Goal: Task Accomplishment & Management: Complete application form

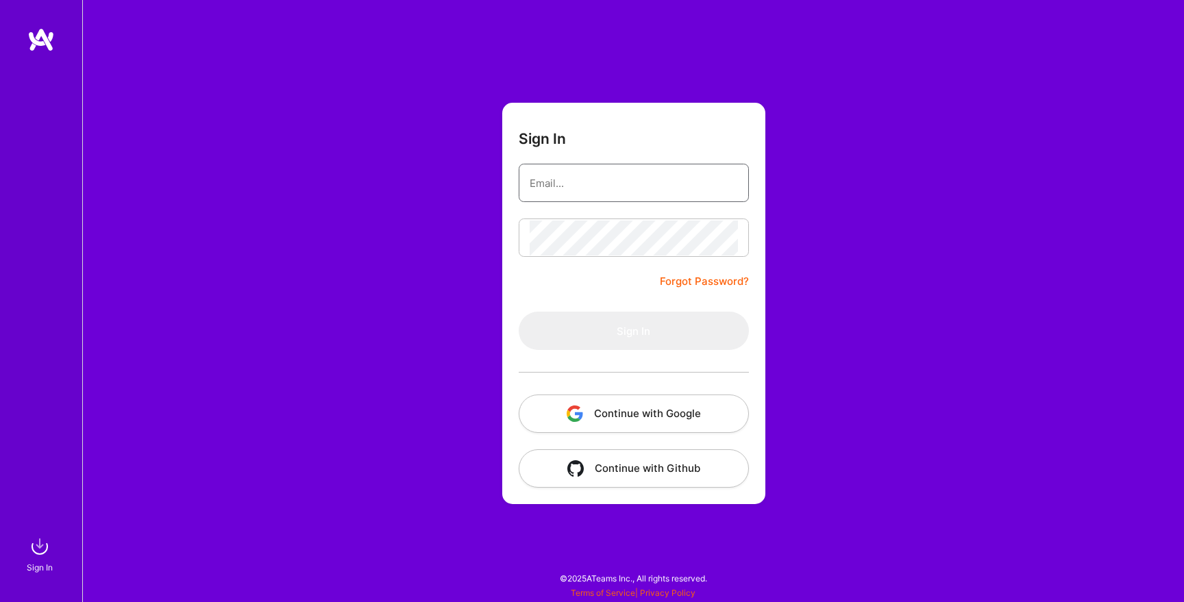
type input "[EMAIL_ADDRESS][DOMAIN_NAME]"
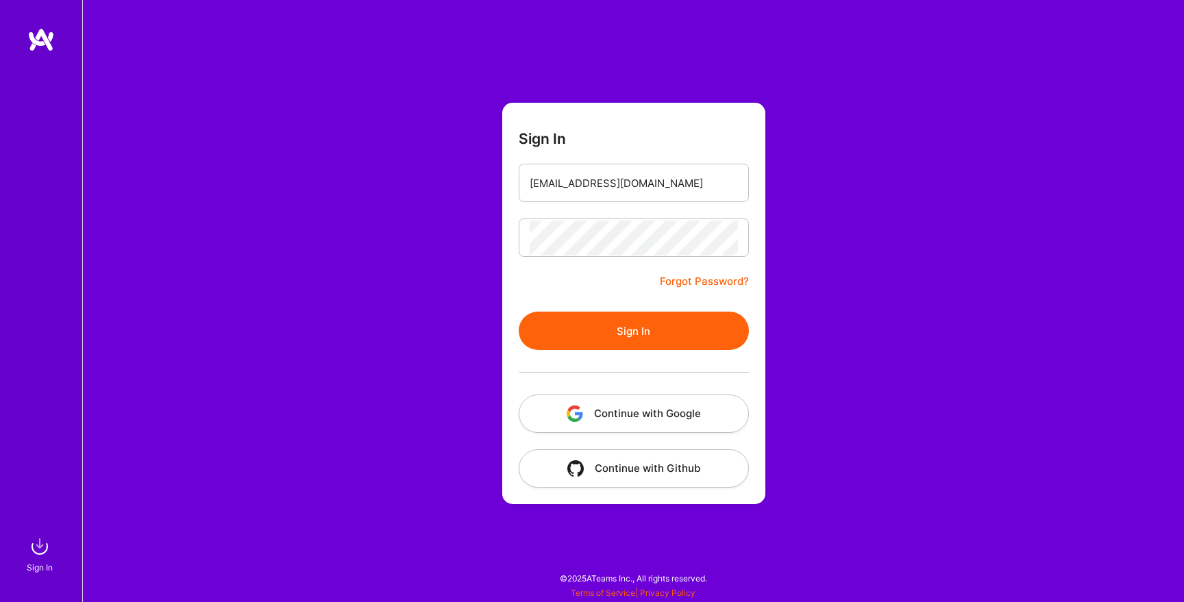
click at [615, 296] on form "Sign In [EMAIL_ADDRESS][DOMAIN_NAME] Forgot Password? Sign In Continue with Goo…" at bounding box center [633, 303] width 263 height 401
click at [633, 329] on button "Sign In" at bounding box center [634, 331] width 230 height 38
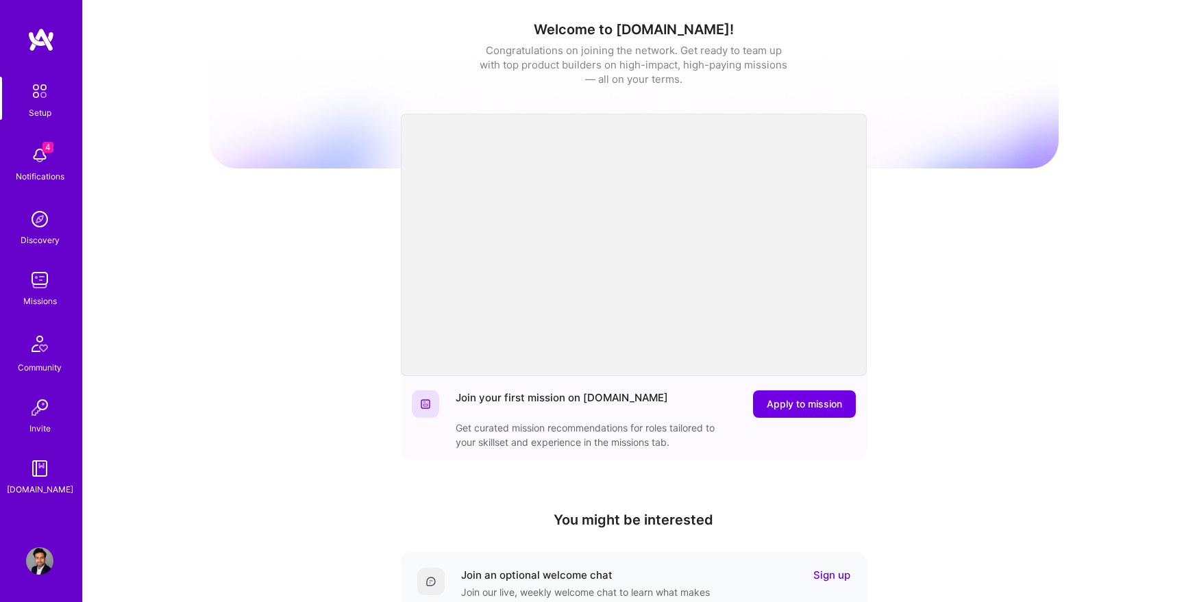
click at [45, 153] on img at bounding box center [39, 155] width 27 height 27
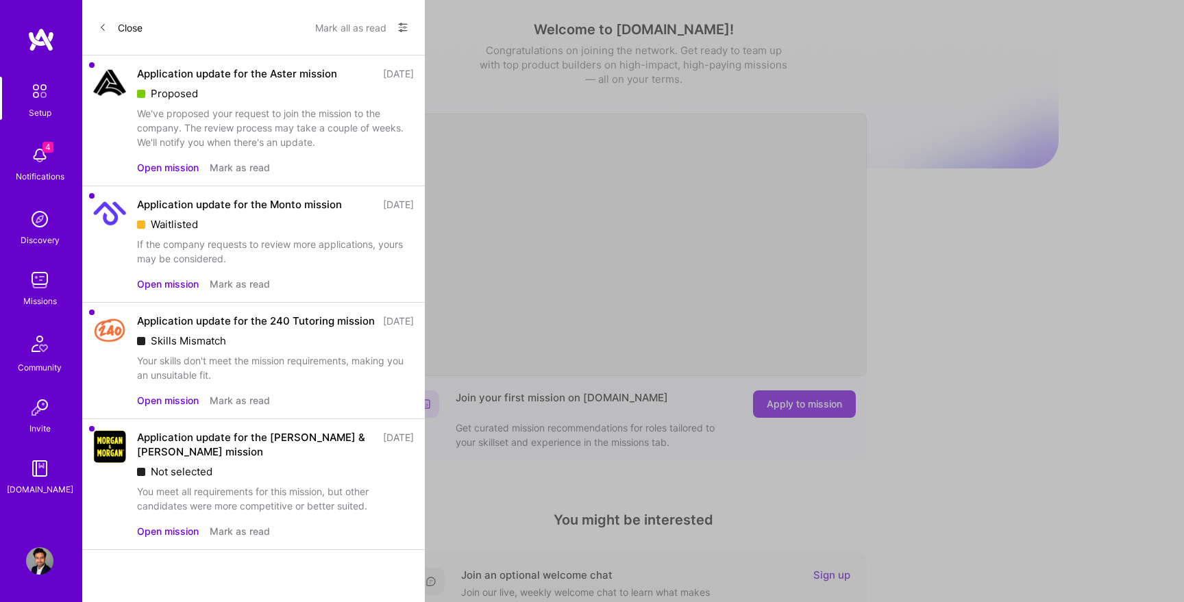
click at [182, 166] on button "Open mission" at bounding box center [168, 167] width 62 height 14
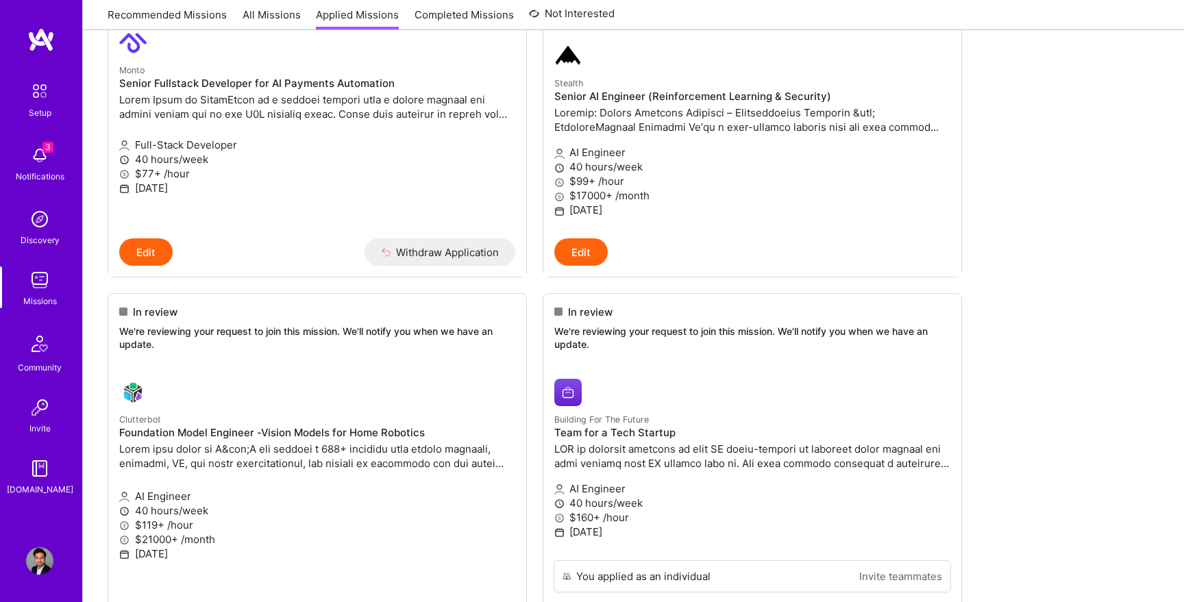
scroll to position [1134, 0]
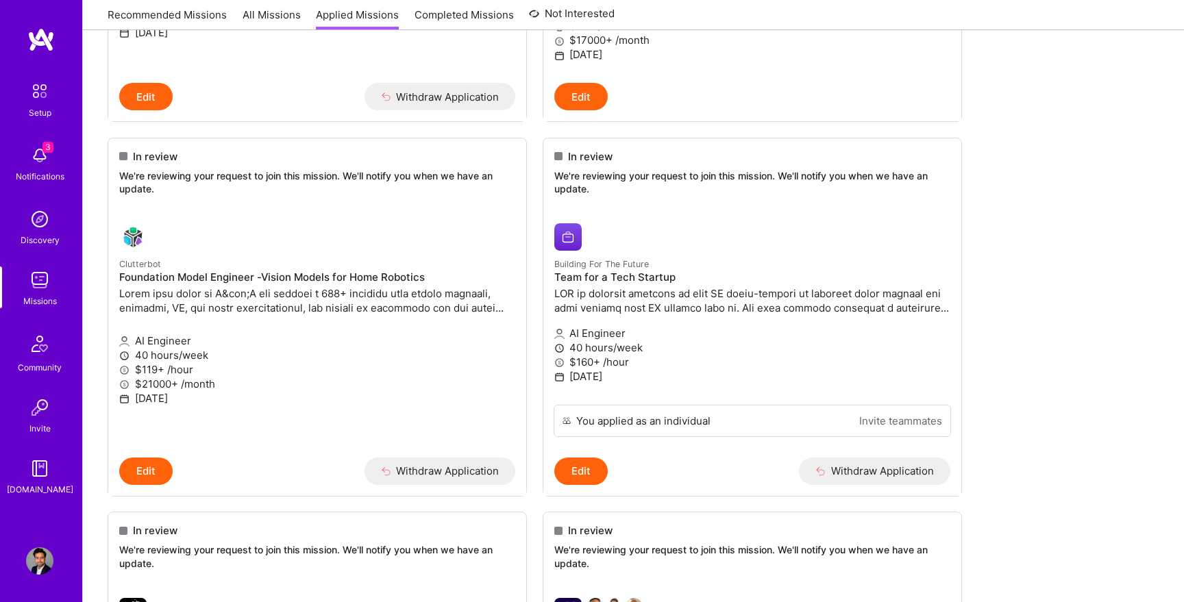
click at [36, 151] on img at bounding box center [39, 155] width 27 height 27
click at [38, 356] on img at bounding box center [39, 343] width 33 height 33
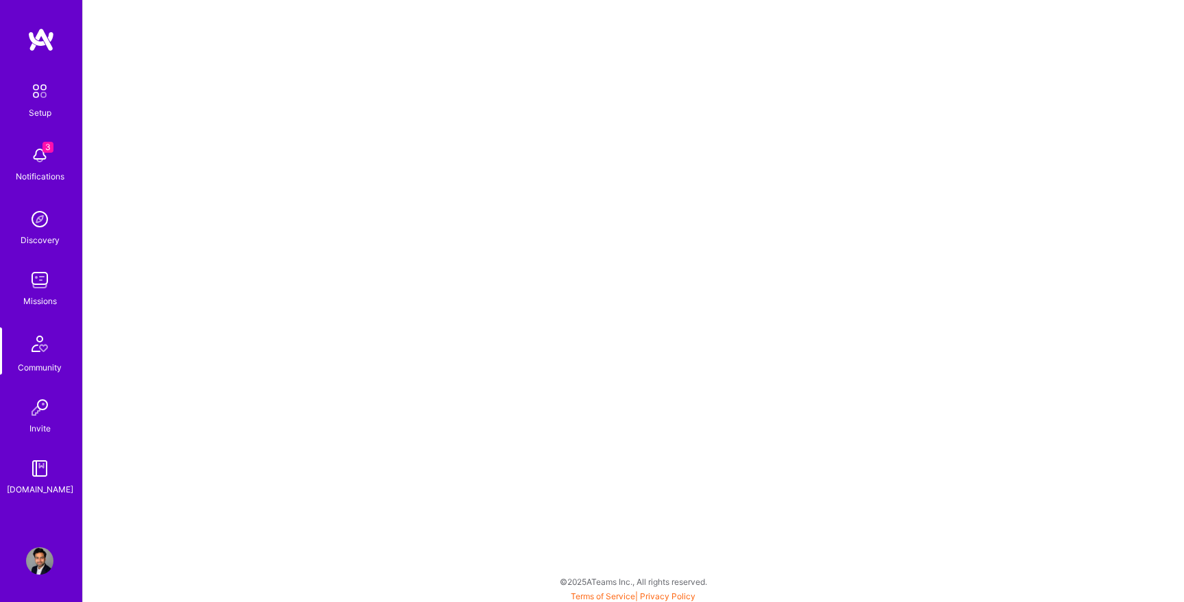
click at [41, 147] on img at bounding box center [39, 155] width 27 height 27
click at [47, 95] on img at bounding box center [39, 91] width 29 height 29
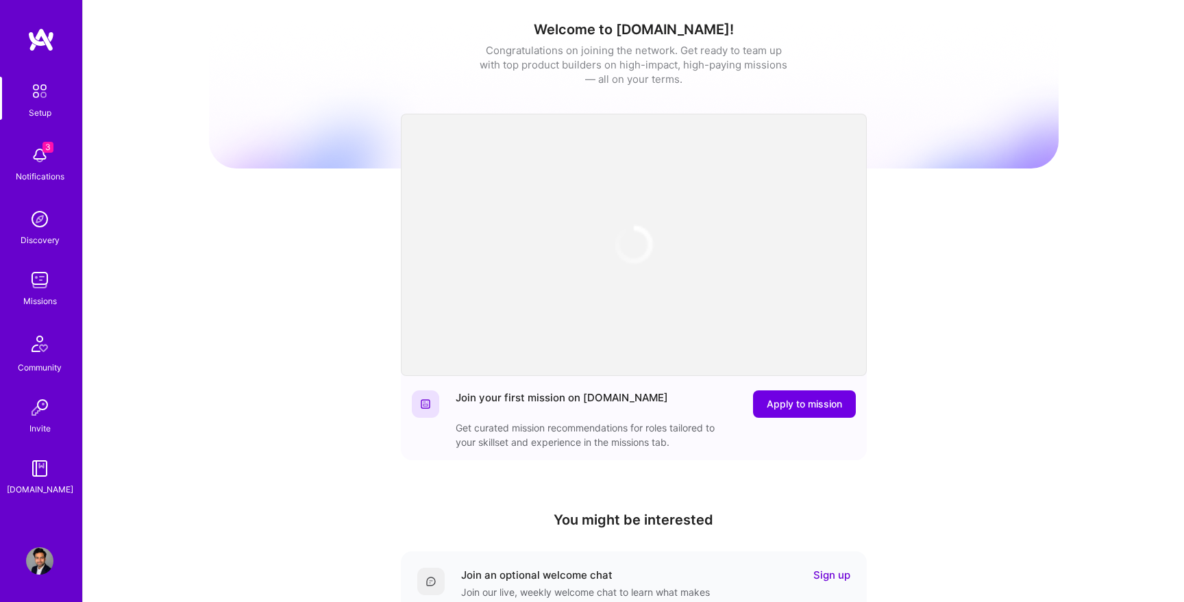
click at [43, 160] on img at bounding box center [39, 155] width 27 height 27
click at [479, 58] on div "3 Setup 3 Notifications Discovery Missions Community Invite [DOMAIN_NAME] Profi…" at bounding box center [592, 447] width 1184 height 895
click at [40, 227] on img at bounding box center [39, 219] width 27 height 27
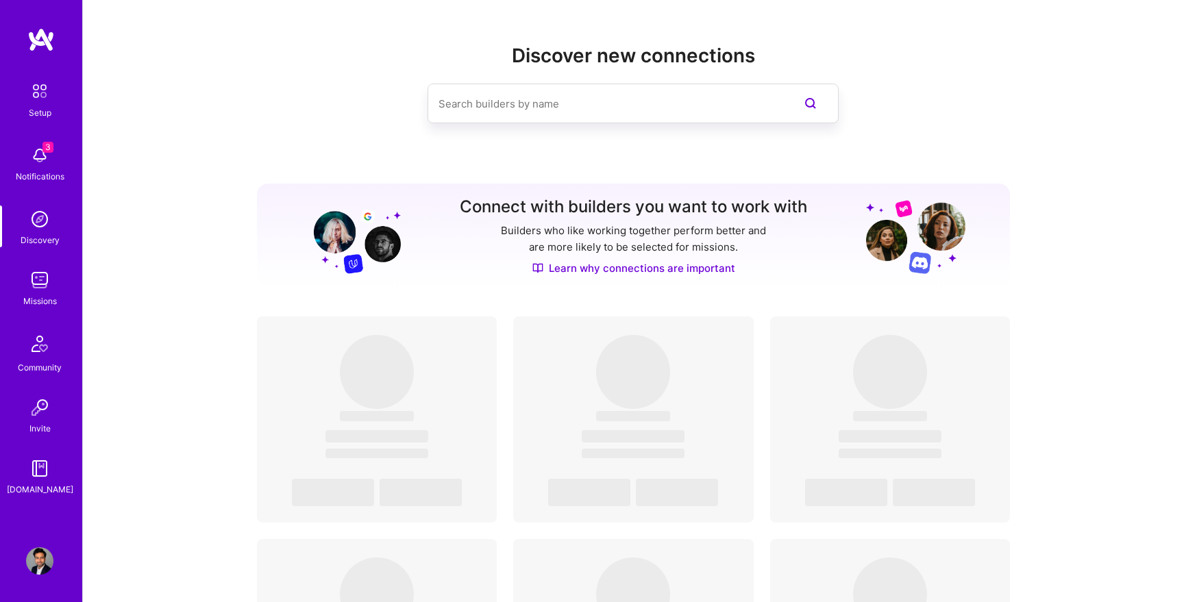
click at [37, 290] on img at bounding box center [39, 279] width 27 height 27
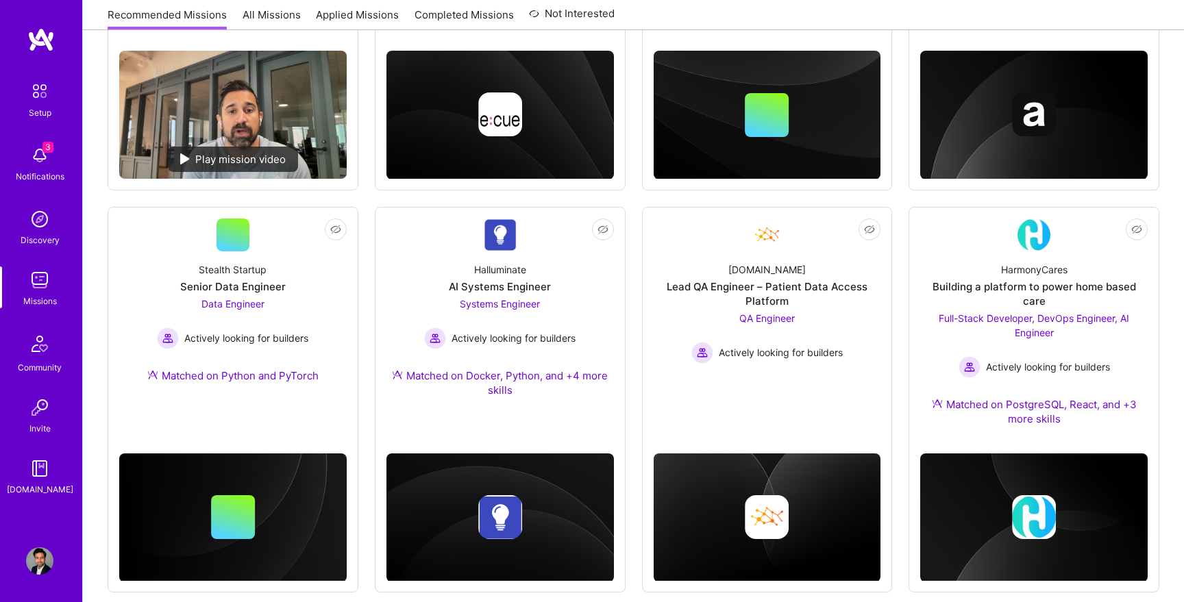
scroll to position [399, 0]
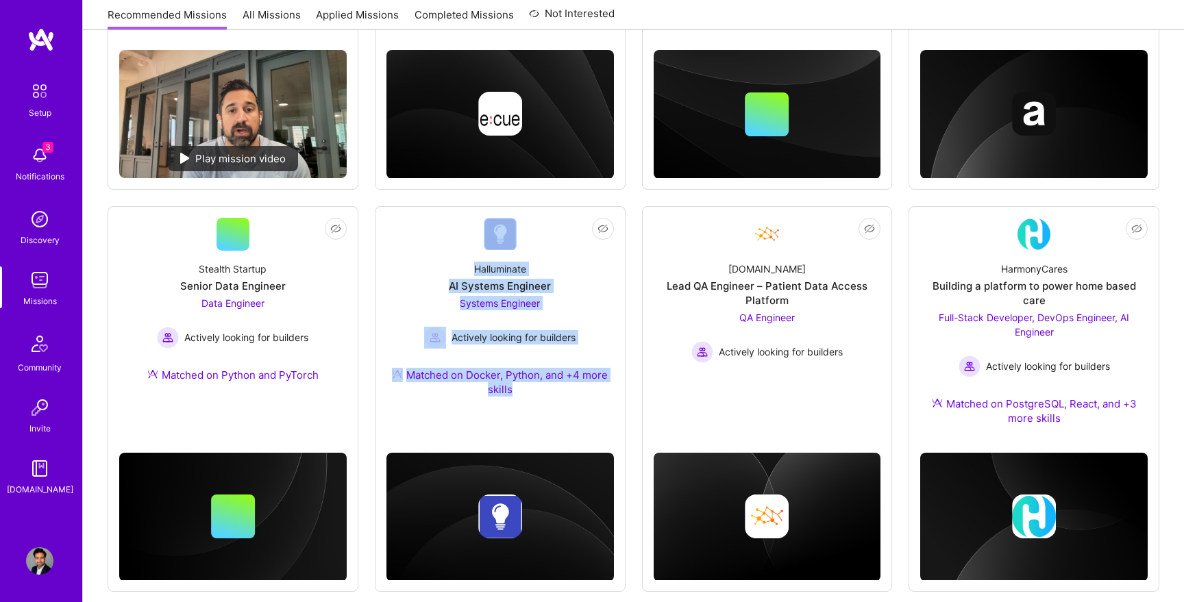
click at [632, 204] on div "Not Interested iCapital Building an Alternative Investment Marketplace Full-Sta…" at bounding box center [634, 391] width 1052 height 1119
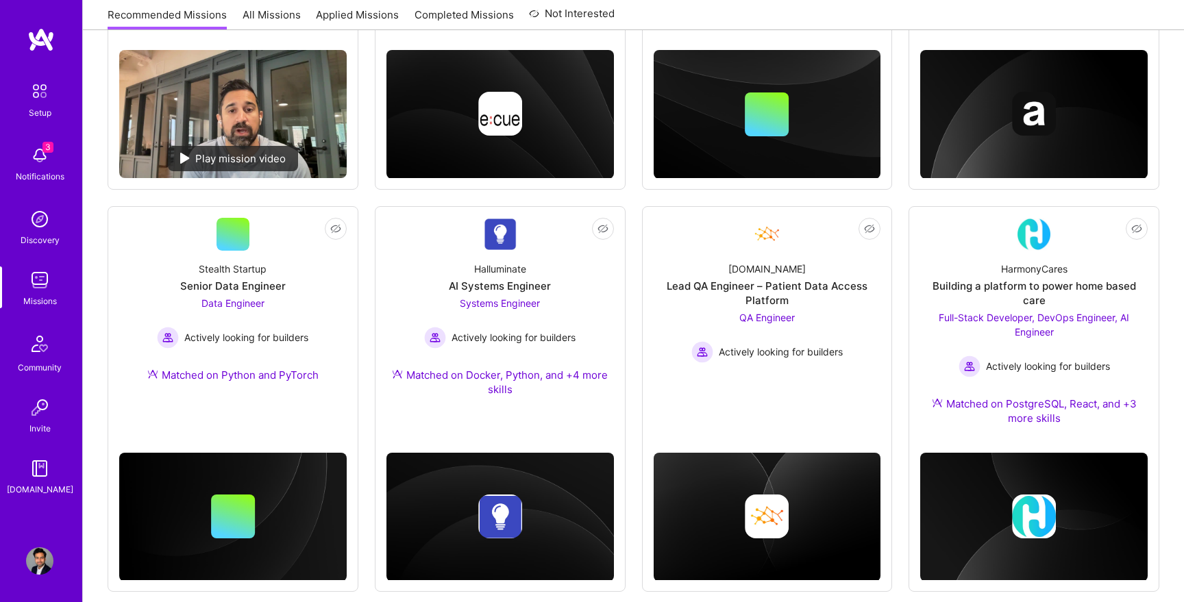
click at [898, 48] on div "Not Interested iCapital Building an Alternative Investment Marketplace Full-Sta…" at bounding box center [634, 391] width 1052 height 1119
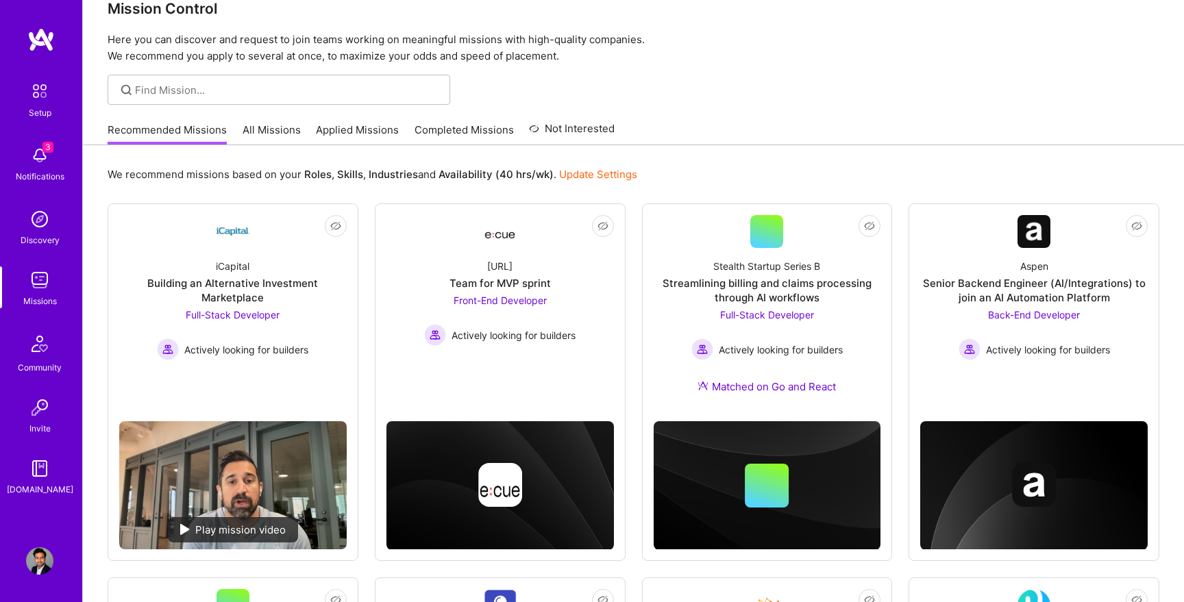
scroll to position [0, 0]
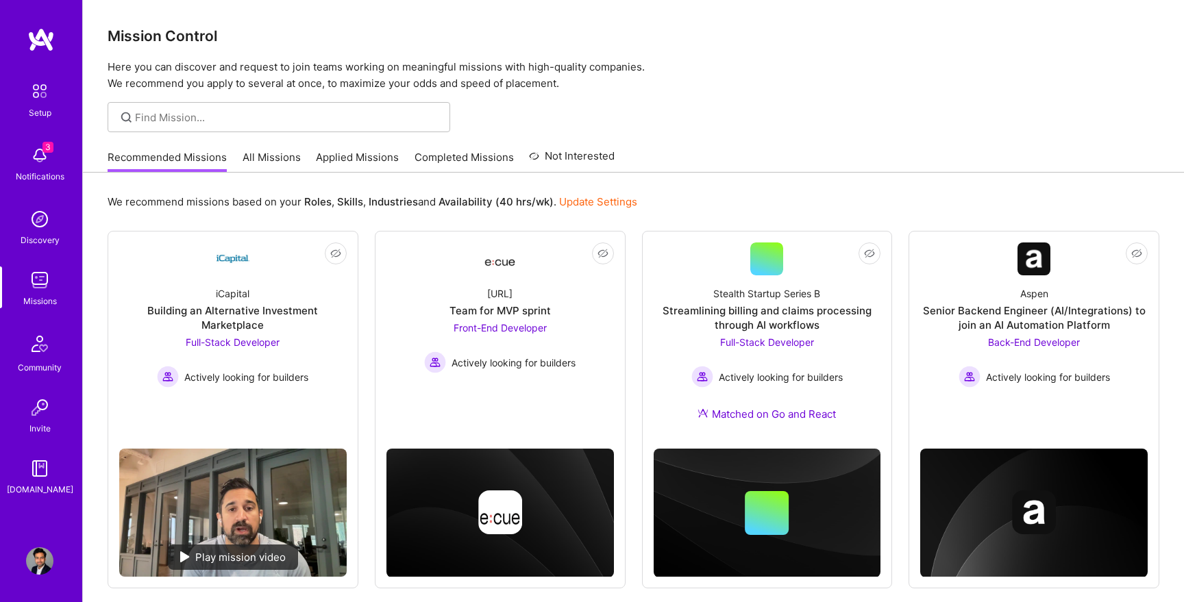
click at [812, 112] on div at bounding box center [633, 117] width 1101 height 30
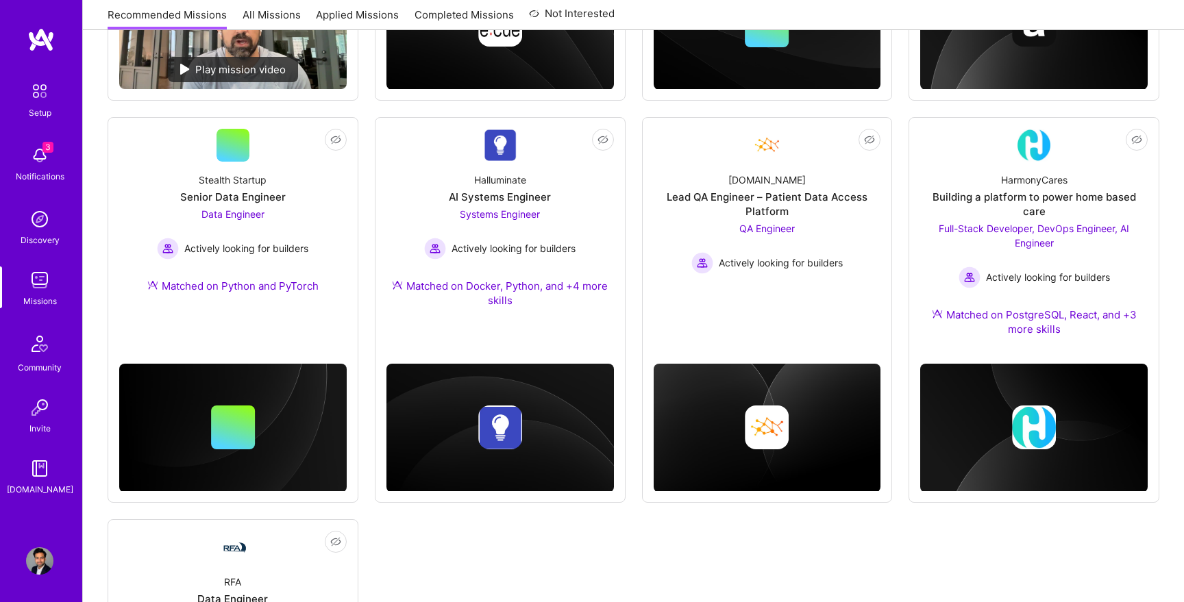
scroll to position [526, 0]
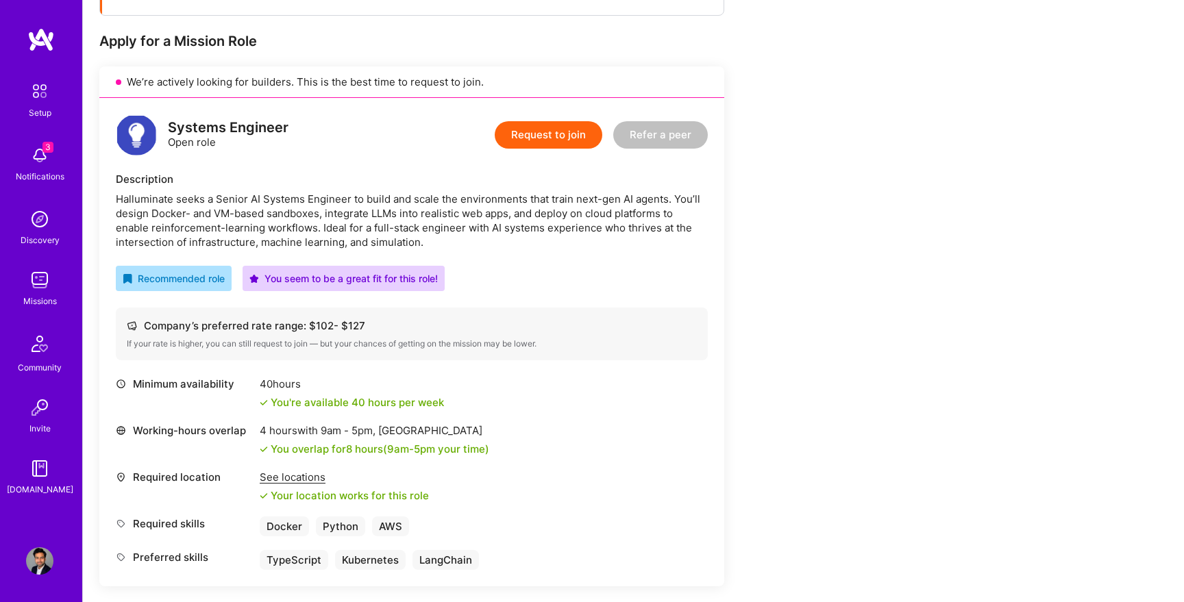
scroll to position [260, 0]
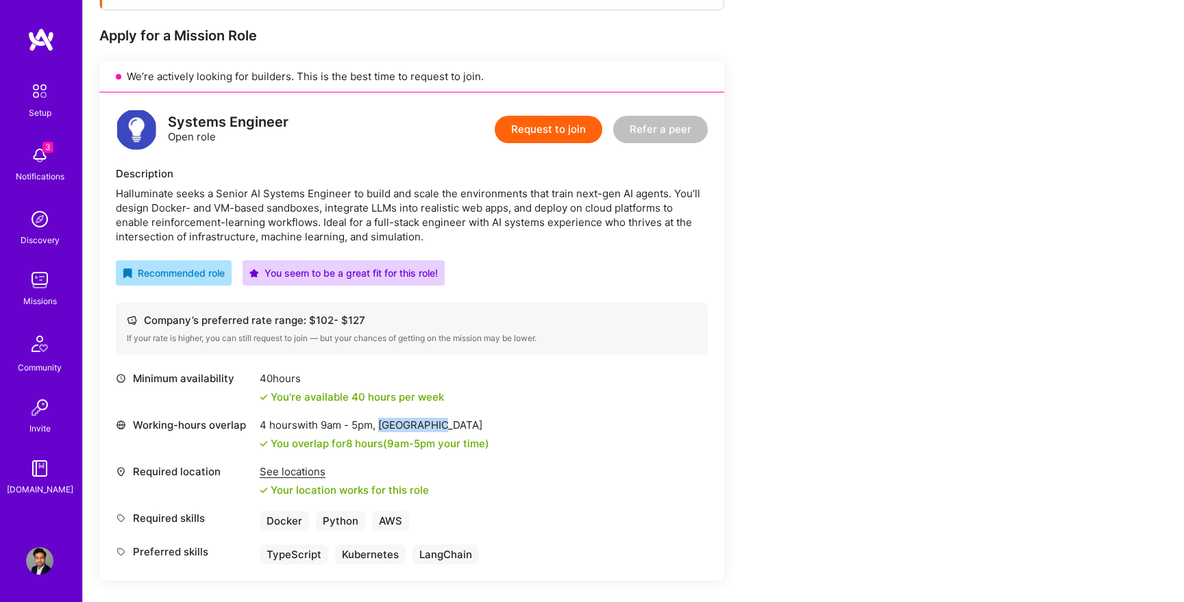
drag, startPoint x: 382, startPoint y: 425, endPoint x: 455, endPoint y: 425, distance: 72.6
click at [455, 425] on div "4 hours with 9am - 5pm , Los Angeles" at bounding box center [374, 425] width 229 height 14
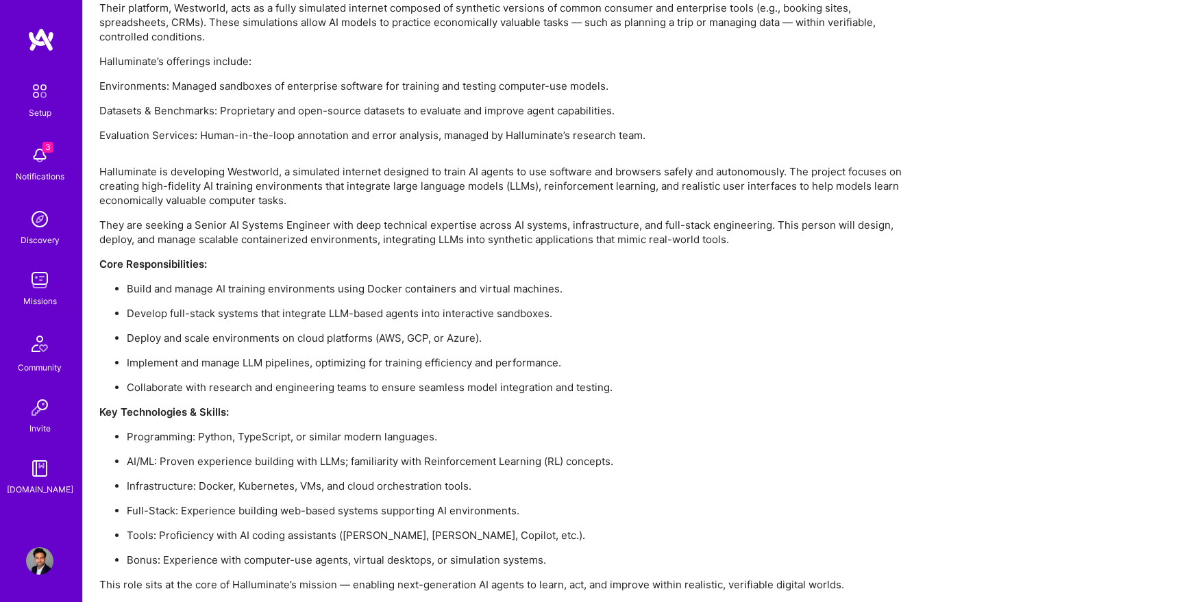
scroll to position [982, 0]
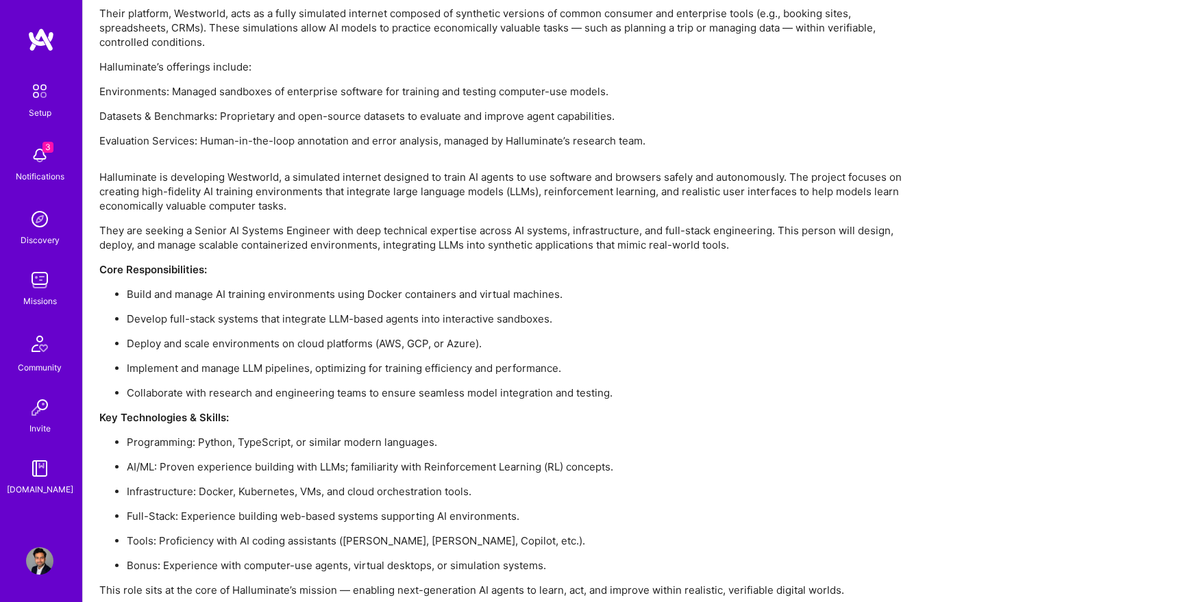
click at [643, 142] on p "Evaluation Services: Human-in-the-loop annotation and error analysis, managed b…" at bounding box center [510, 141] width 822 height 14
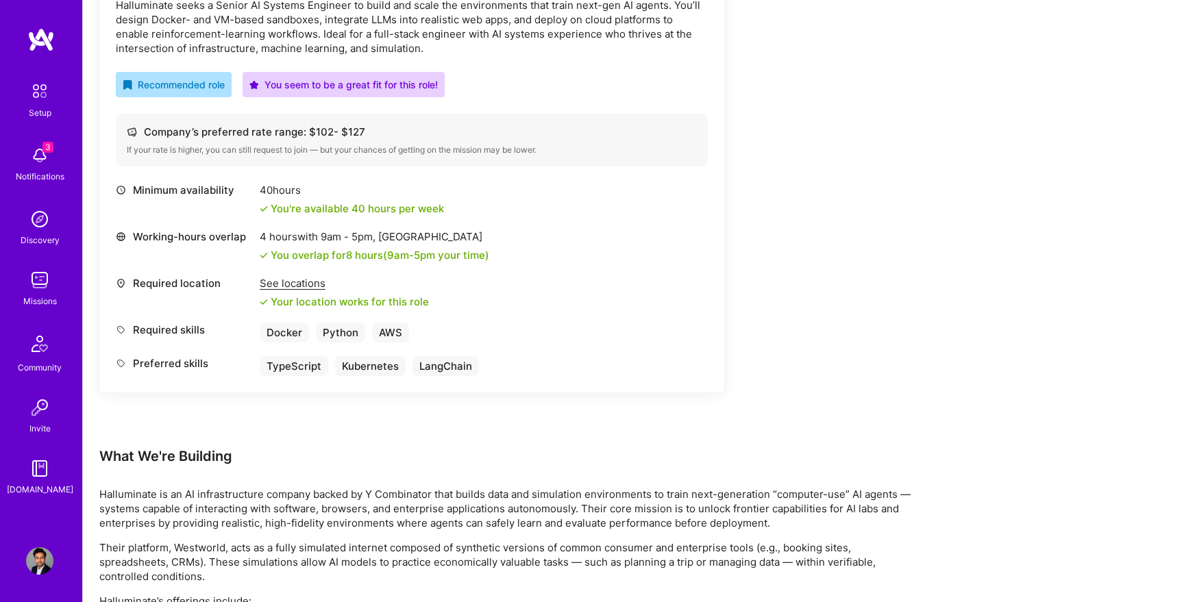
scroll to position [0, 0]
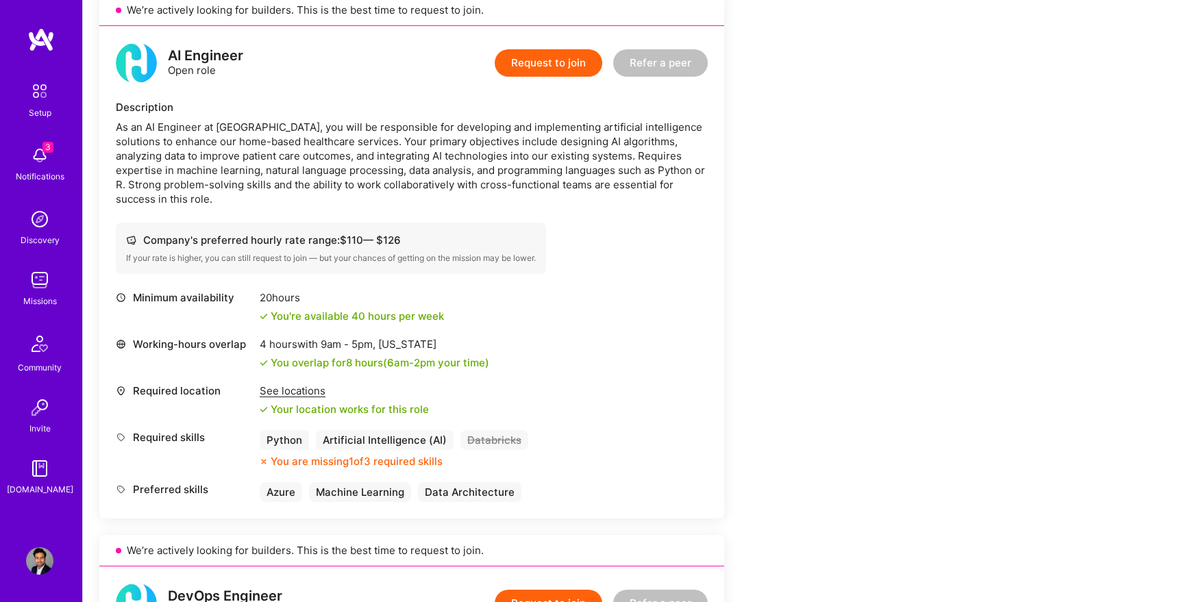
scroll to position [916, 0]
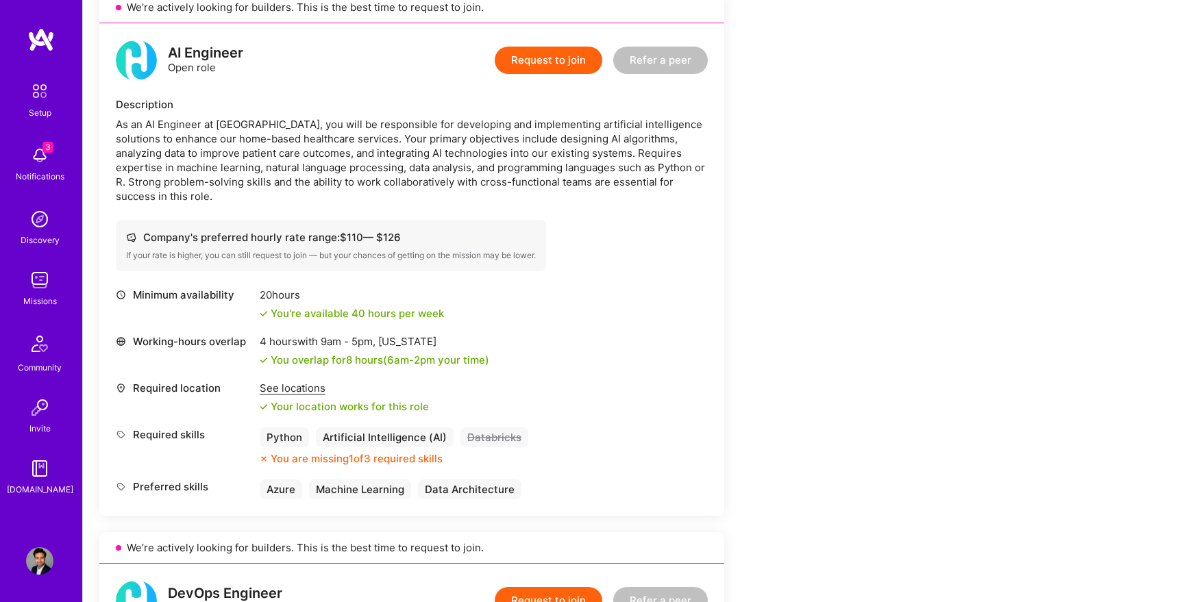
click at [536, 45] on div "Request to join Refer a peer" at bounding box center [601, 60] width 213 height 41
click at [554, 59] on button "Request to join" at bounding box center [549, 60] width 108 height 27
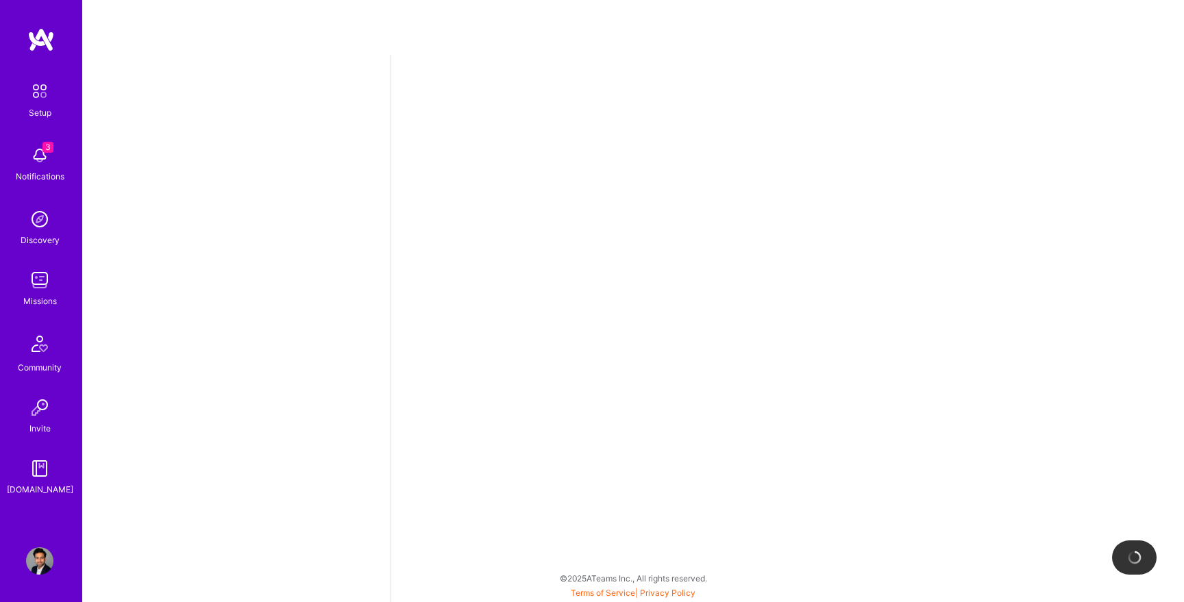
select select "US"
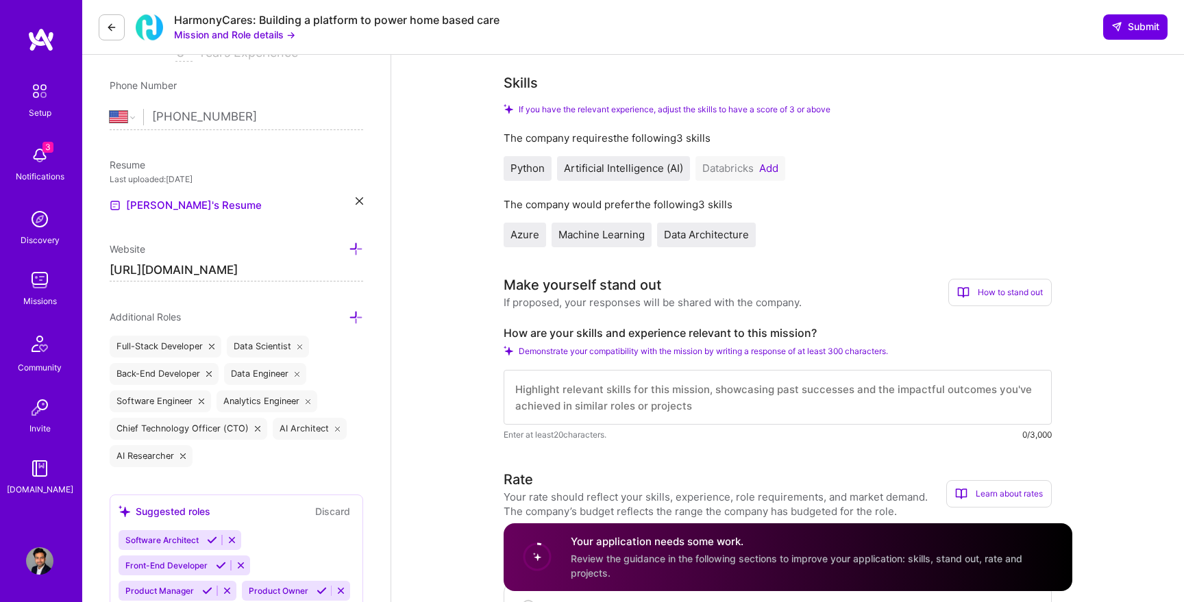
scroll to position [75, 0]
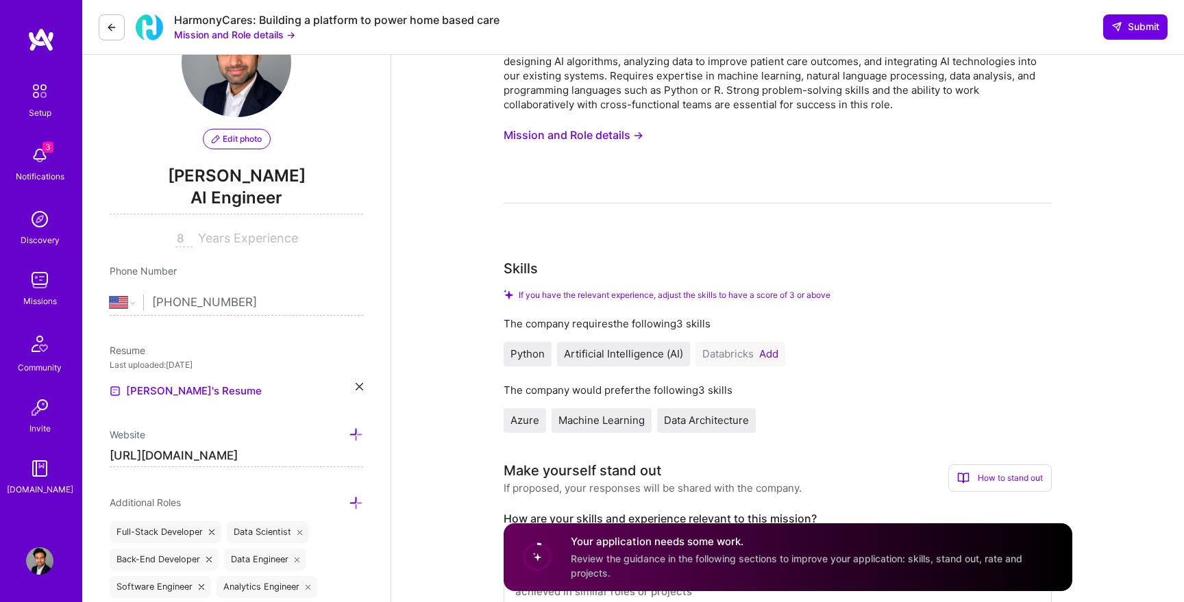
click at [773, 361] on div "Databricks Add" at bounding box center [740, 354] width 90 height 25
click at [768, 353] on button "Add" at bounding box center [768, 354] width 19 height 11
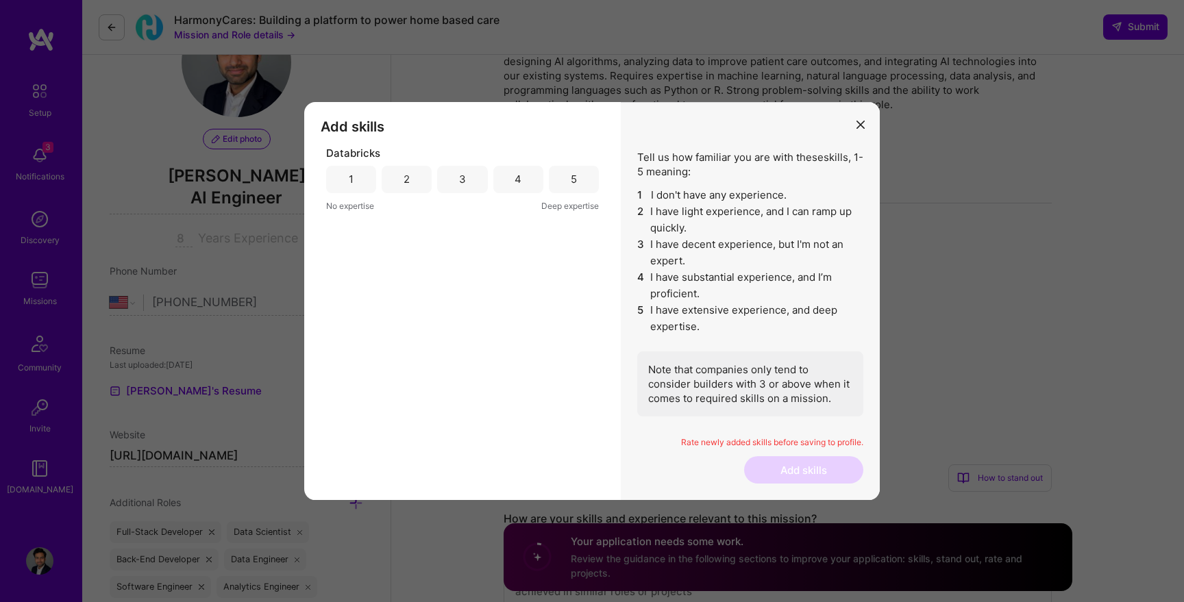
click at [571, 178] on div "5" at bounding box center [574, 179] width 6 height 14
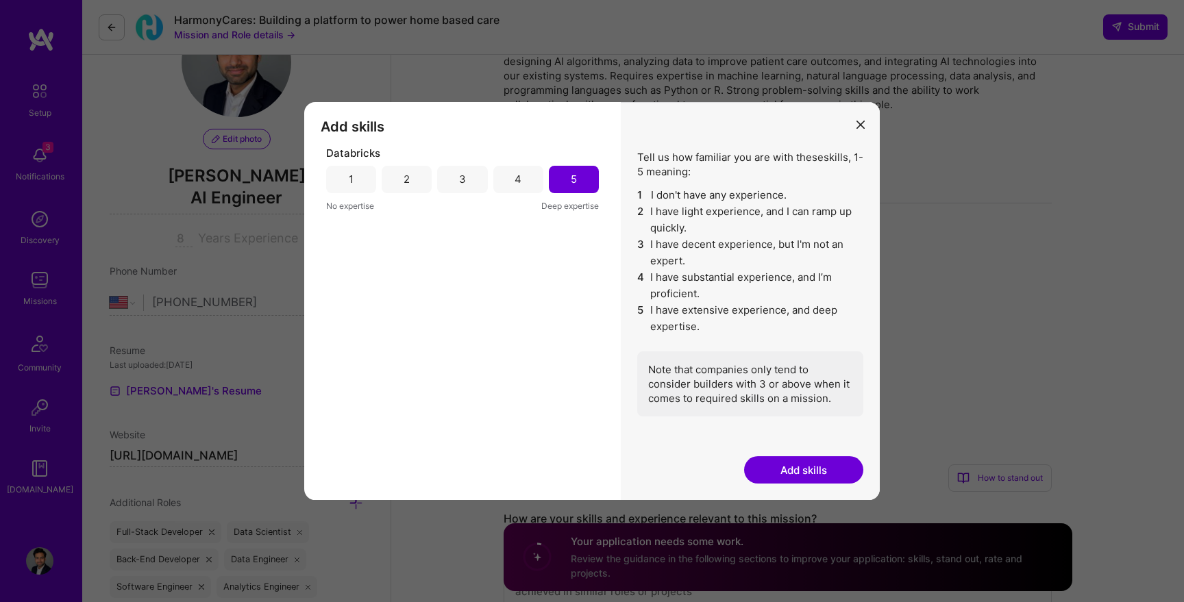
click at [817, 464] on button "Add skills" at bounding box center [803, 469] width 119 height 27
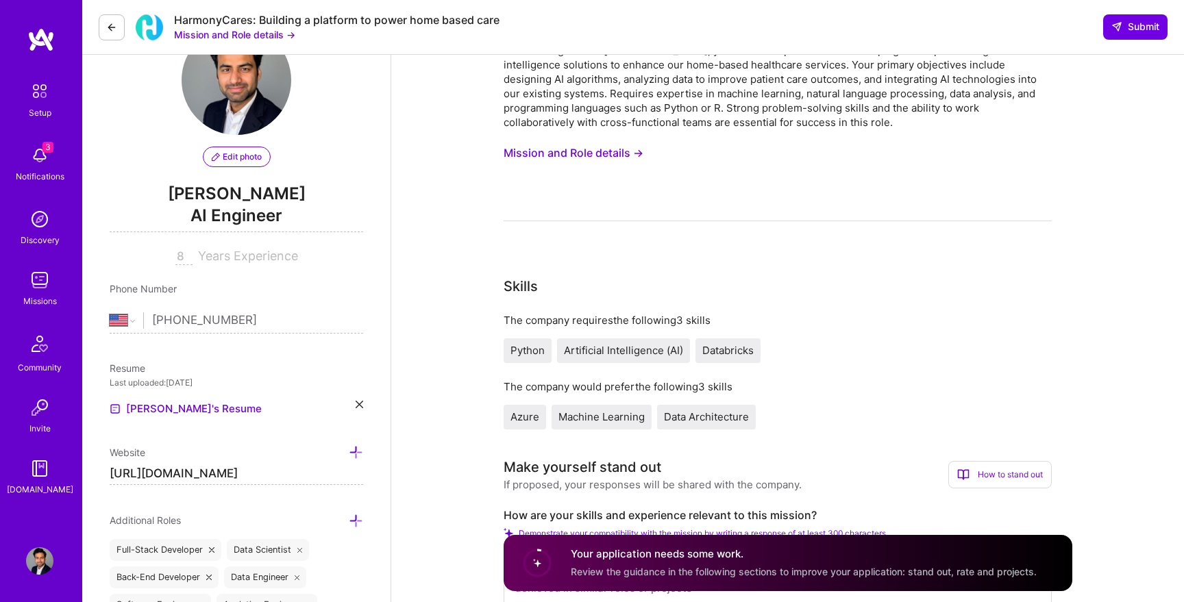
scroll to position [104, 0]
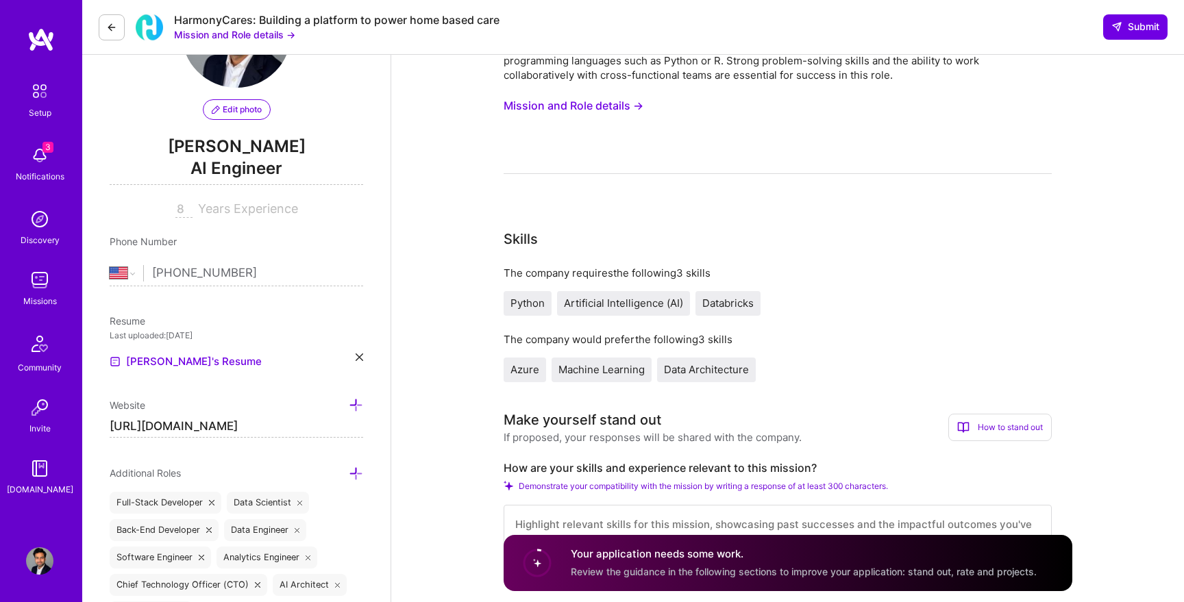
click at [239, 34] on button "Mission and Role details →" at bounding box center [234, 34] width 121 height 14
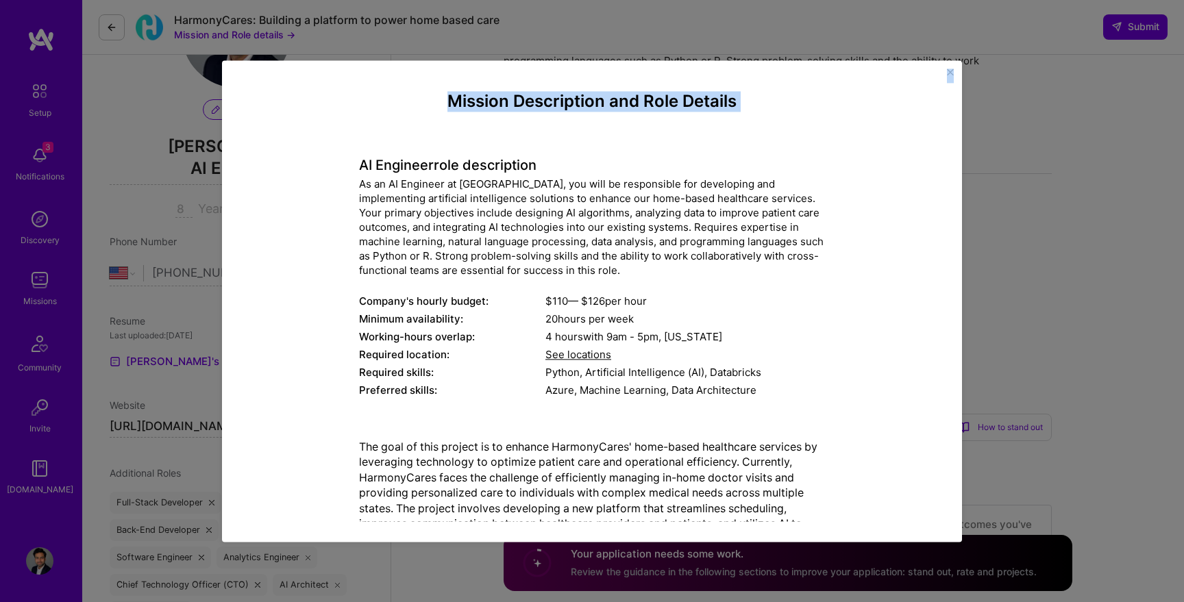
scroll to position [109, 0]
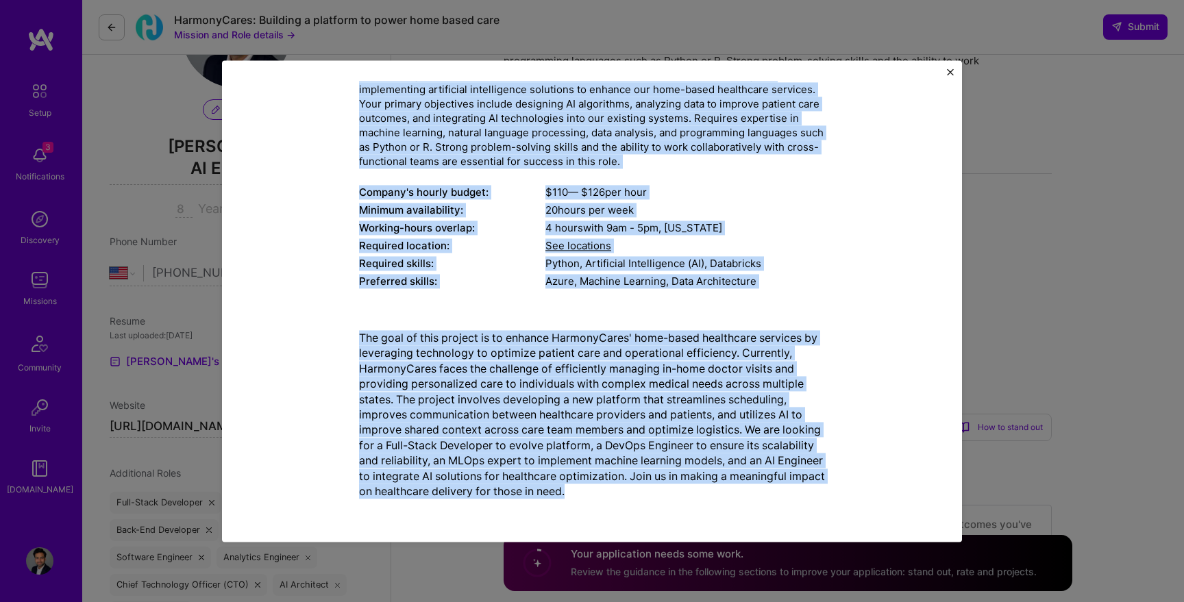
drag, startPoint x: 360, startPoint y: 162, endPoint x: 692, endPoint y: 497, distance: 471.8
click at [693, 497] on div "Mission Description and Role Details AI Engineer role description As an AI Engi…" at bounding box center [592, 246] width 466 height 527
copy div "AI Engineer role description As an AI Engineer at HarmonyCares, you will be res…"
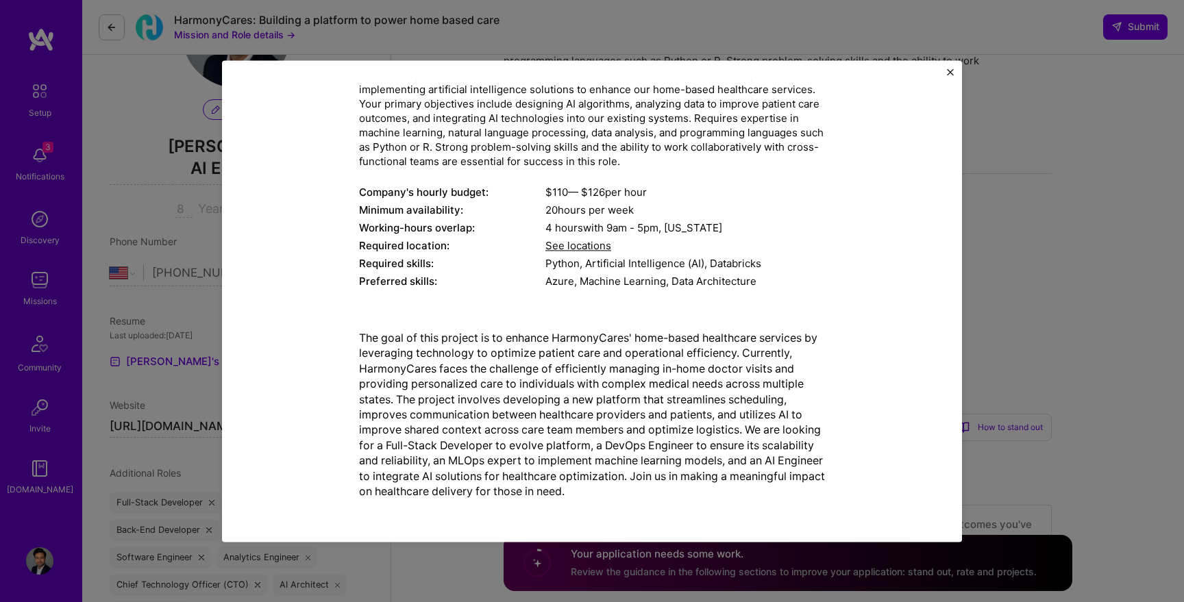
click at [586, 315] on div "Mission Description and Role Details AI Engineer role description As an AI Engi…" at bounding box center [592, 246] width 466 height 527
click at [945, 71] on div "Mission Description and Role Details AI Engineer role description As an AI Engi…" at bounding box center [592, 301] width 740 height 482
click at [952, 69] on img "Close" at bounding box center [950, 72] width 7 height 7
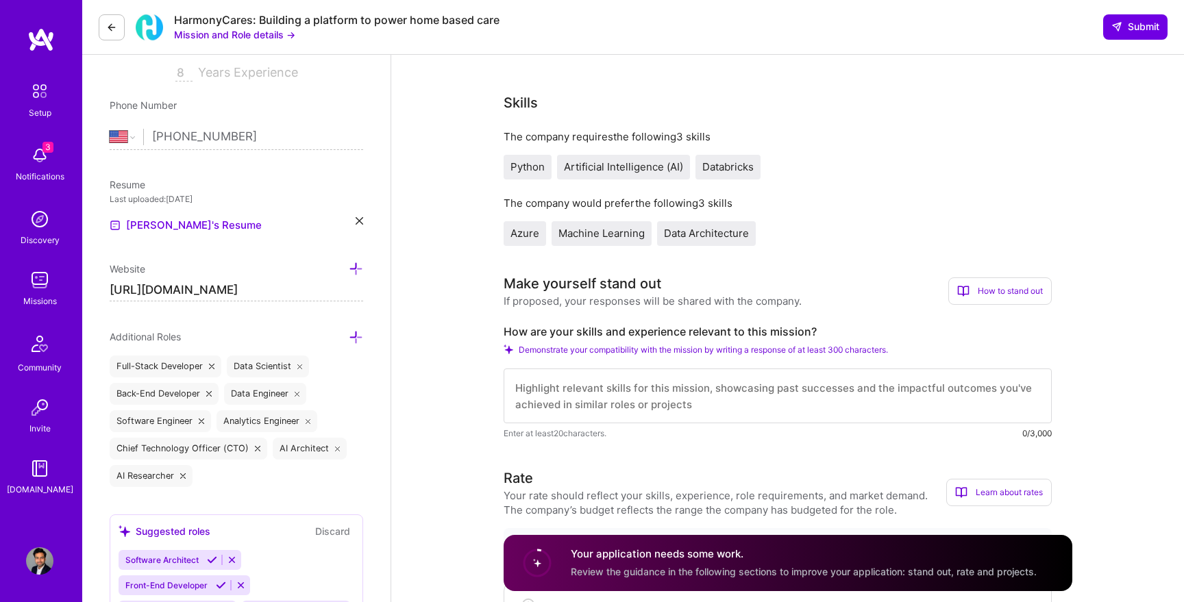
scroll to position [398, 0]
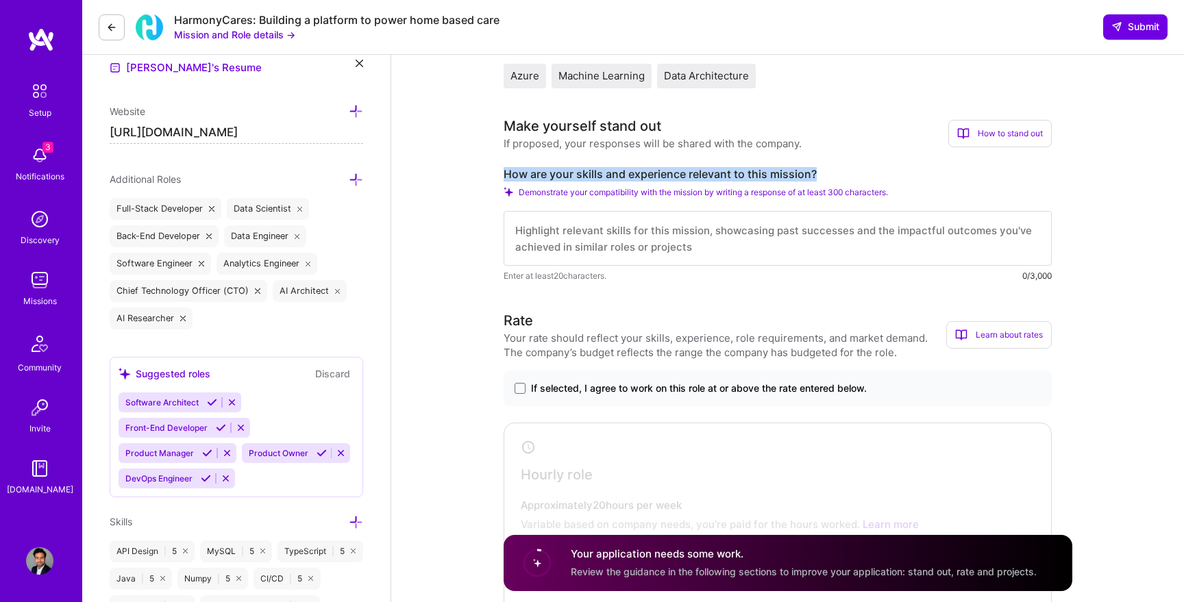
drag, startPoint x: 813, startPoint y: 173, endPoint x: 496, endPoint y: 176, distance: 317.2
copy label "How are your skills and experience relevant to this mission?"
click at [529, 227] on textarea at bounding box center [778, 238] width 548 height 55
paste textarea "With a strong background in artificial intelligence, machine learning, and natu…"
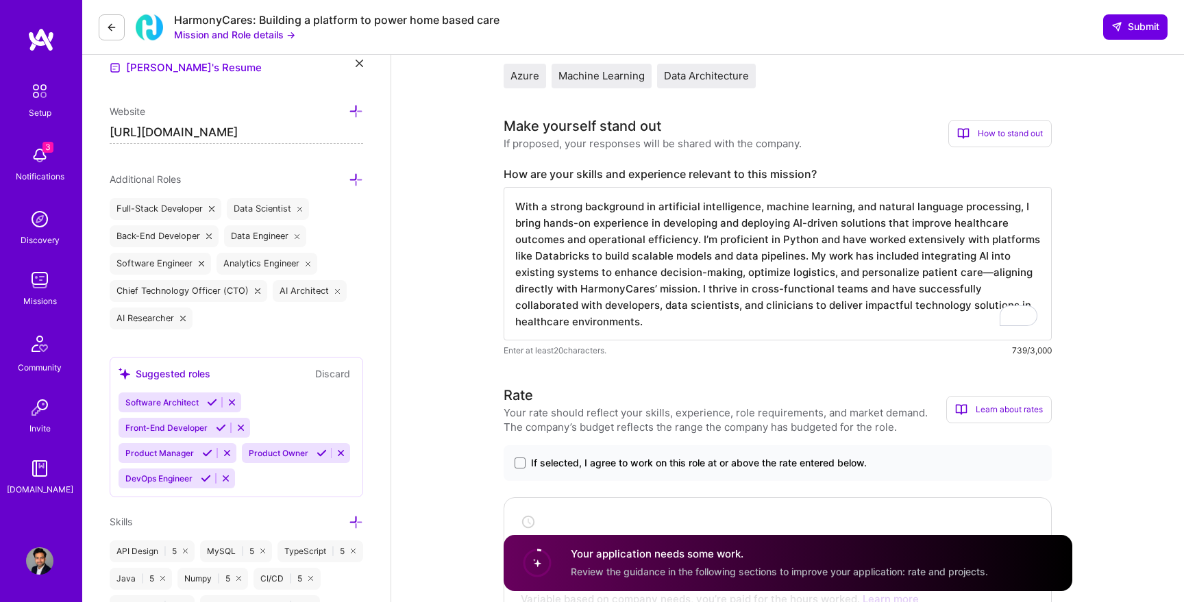
click at [941, 273] on textarea "With a strong background in artificial intelligence, machine learning, and natu…" at bounding box center [778, 263] width 548 height 153
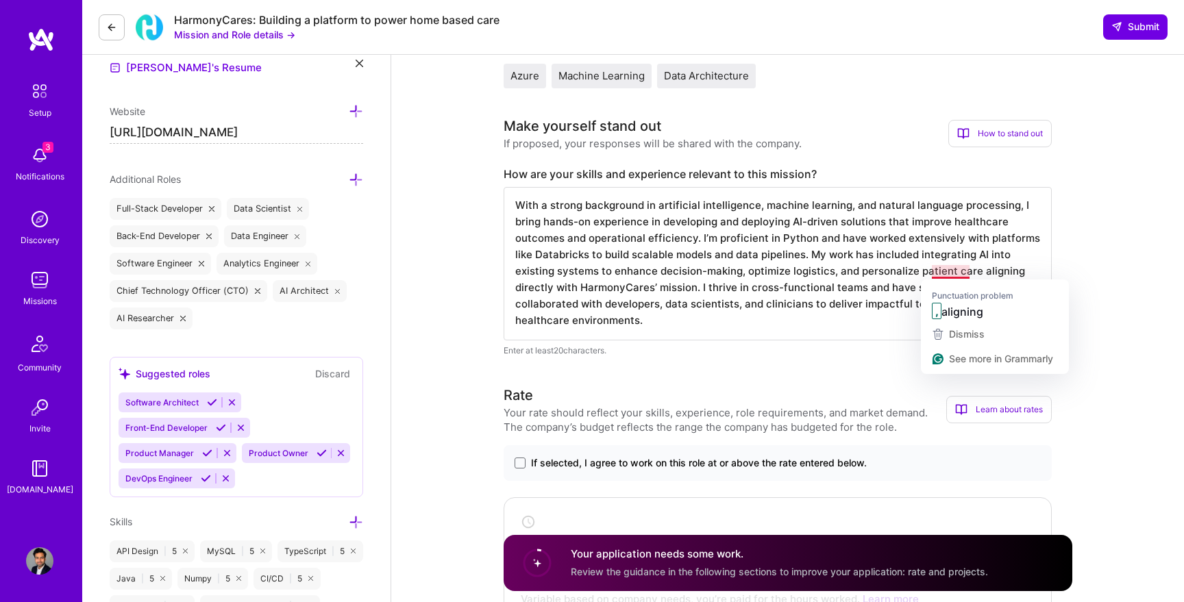
click at [947, 277] on textarea "With a strong background in artificial intelligence, machine learning, and natu…" at bounding box center [778, 263] width 548 height 153
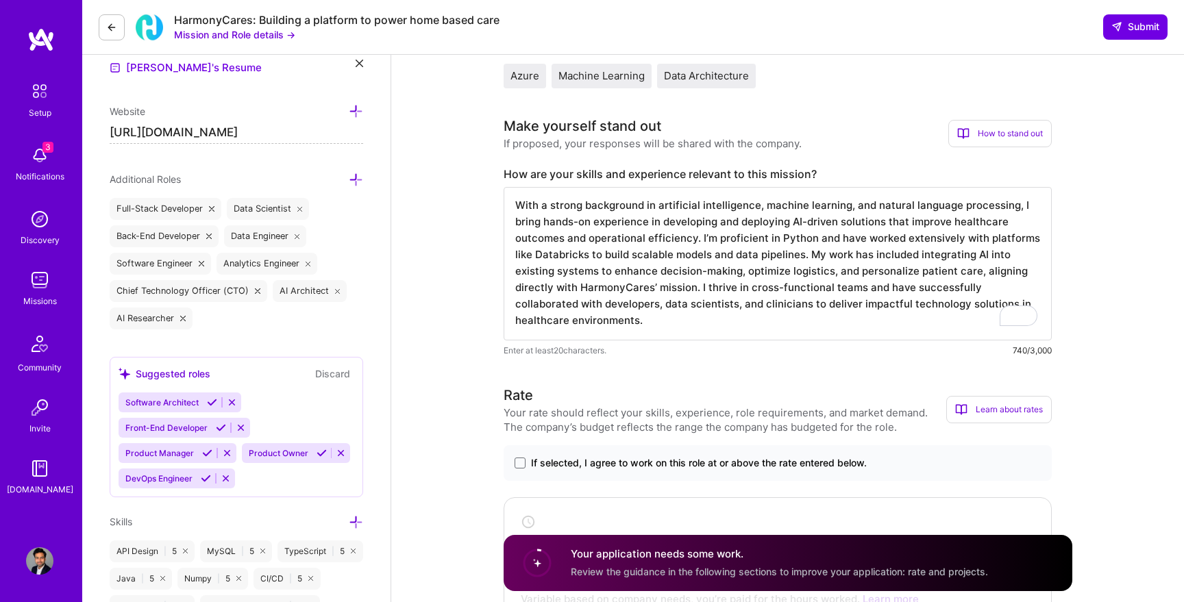
drag, startPoint x: 536, startPoint y: 207, endPoint x: 501, endPoint y: 206, distance: 35.0
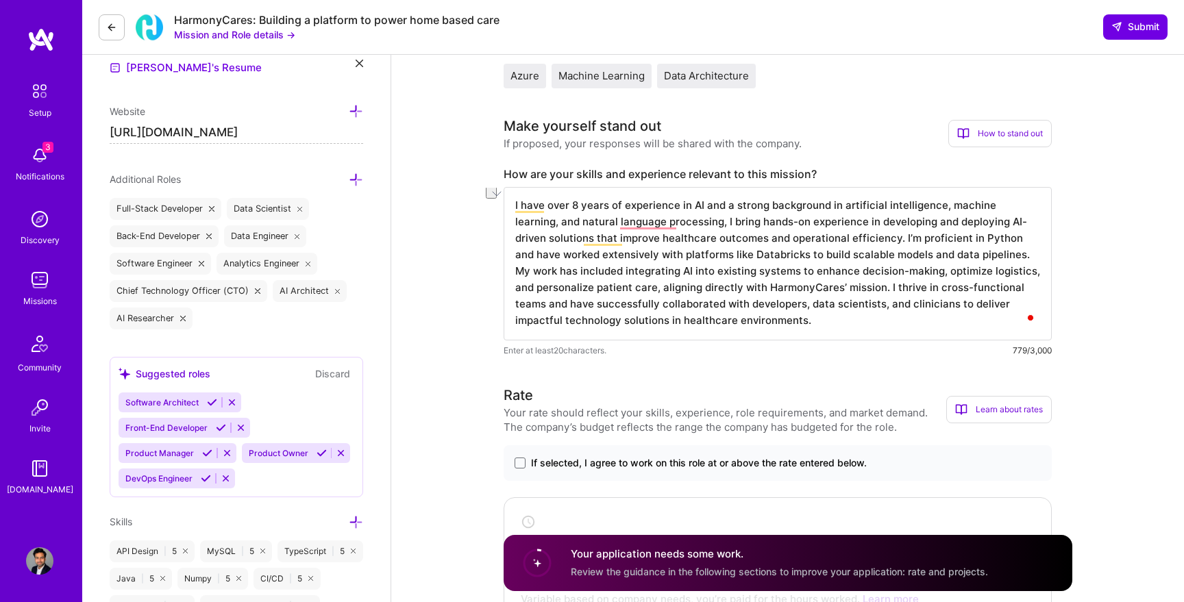
drag, startPoint x: 826, startPoint y: 206, endPoint x: 693, endPoint y: 206, distance: 132.2
click at [693, 206] on textarea "I have over 8 years of experience in AI and a strong background in artificial i…" at bounding box center [778, 263] width 548 height 153
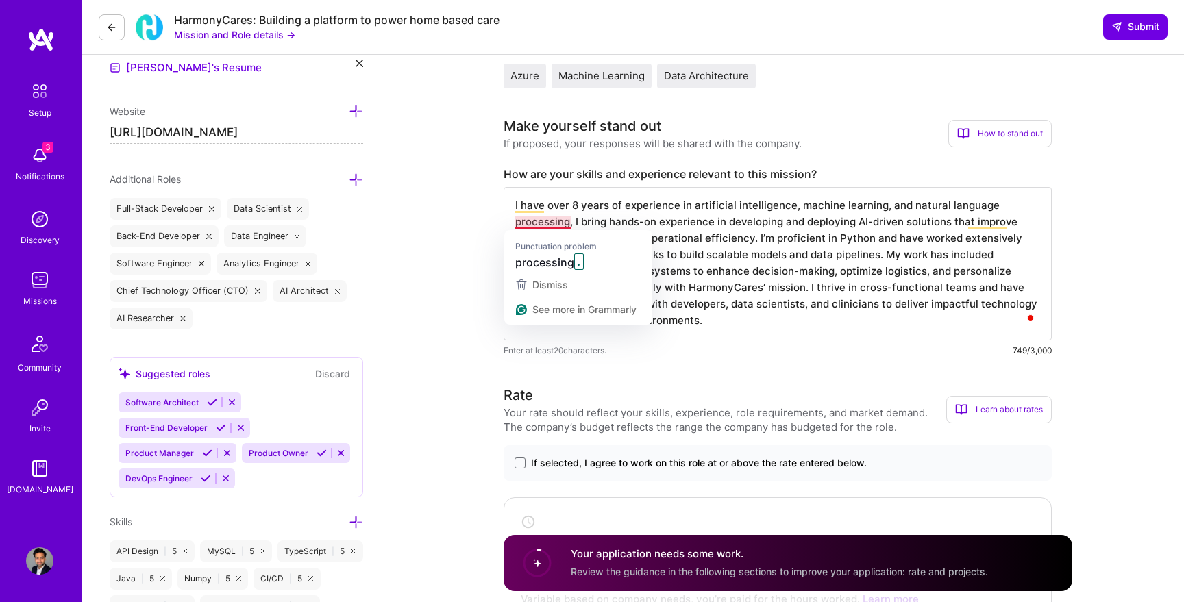
click at [526, 219] on textarea "I have over 8 years of experience in artificial intelligence, machine learning,…" at bounding box center [778, 263] width 548 height 153
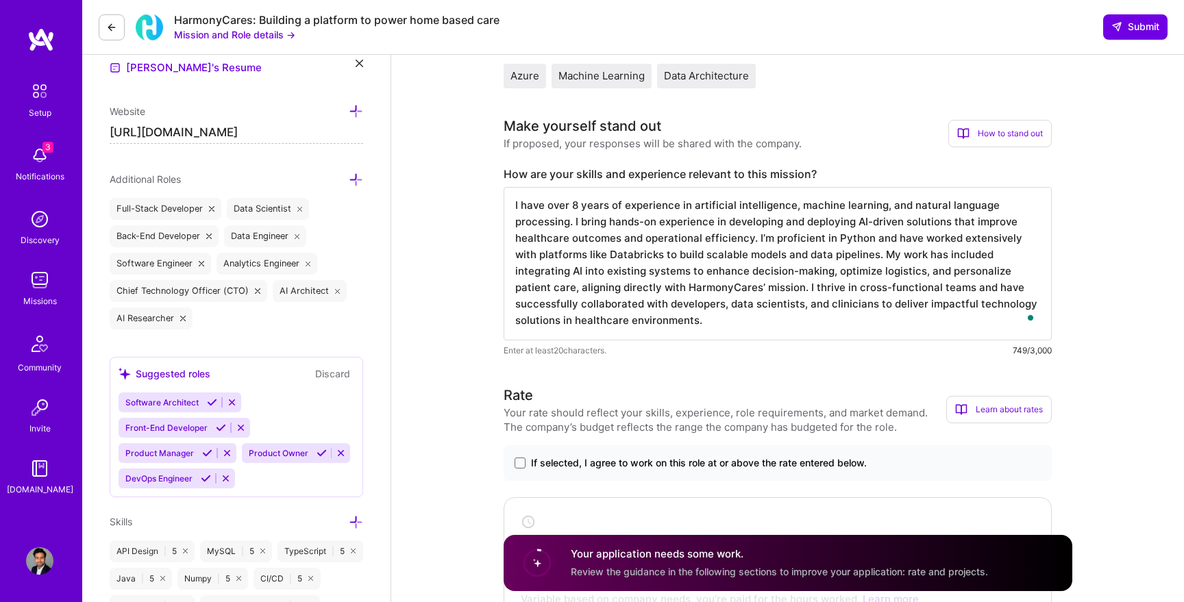
type textarea "I have over 8 years of experience in artificial intelligence, machine learning,…"
